Goal: Transaction & Acquisition: Book appointment/travel/reservation

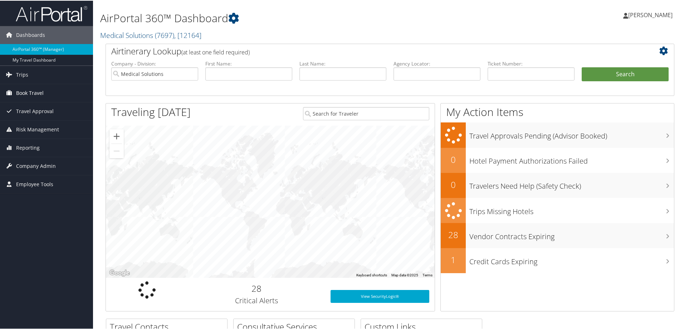
click at [15, 91] on link "Book Travel" at bounding box center [46, 92] width 93 height 18
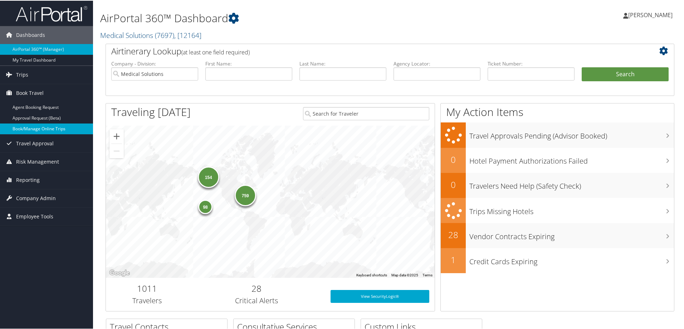
click at [40, 130] on link "Book/Manage Online Trips" at bounding box center [46, 128] width 93 height 11
